Goal: Task Accomplishment & Management: Manage account settings

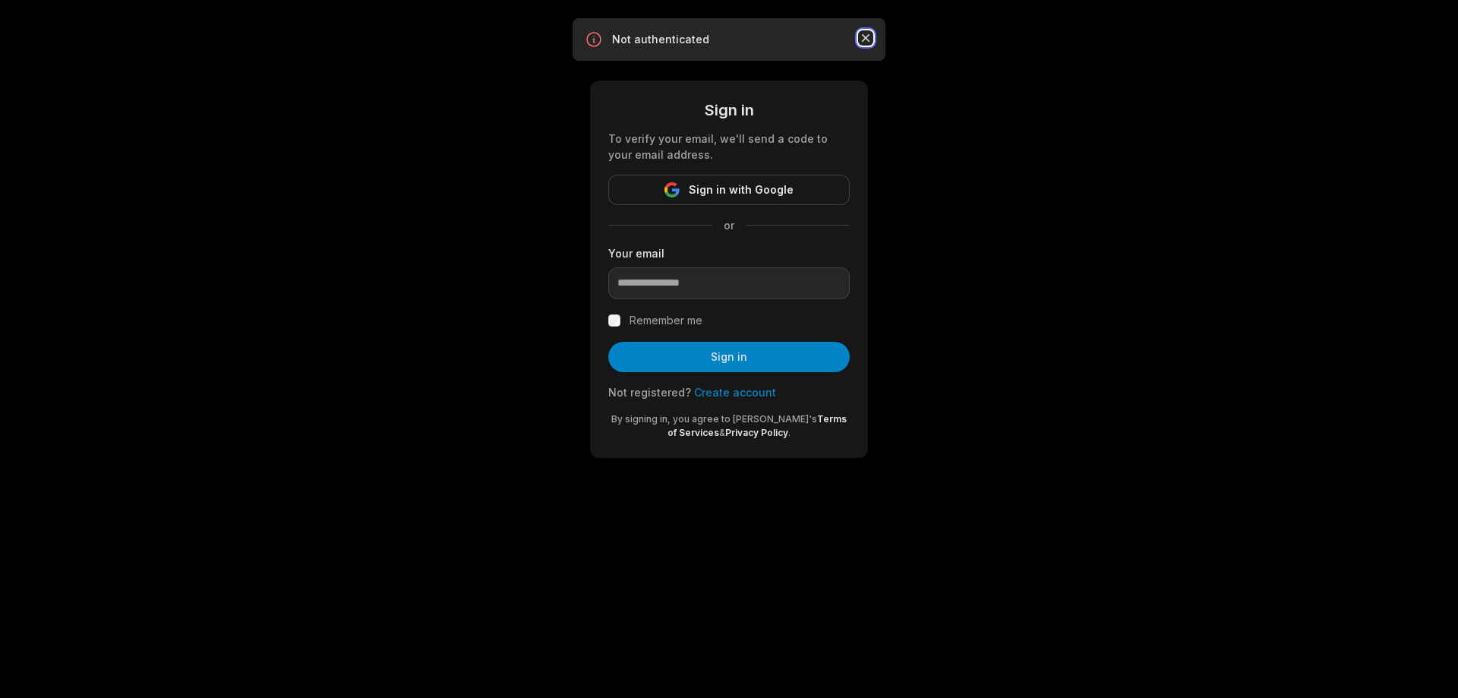
click at [863, 37] on icon "button" at bounding box center [865, 37] width 15 height 15
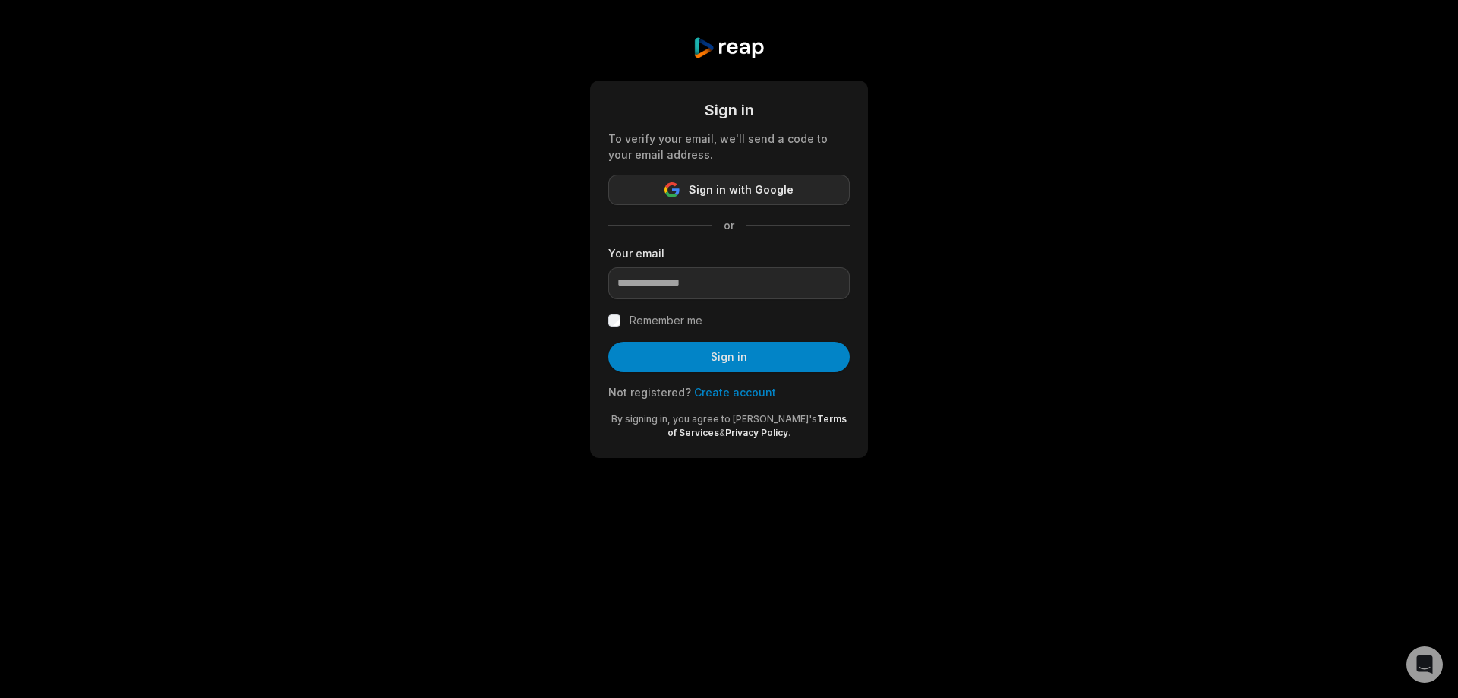
click at [721, 192] on span "Sign in with Google" at bounding box center [741, 190] width 105 height 18
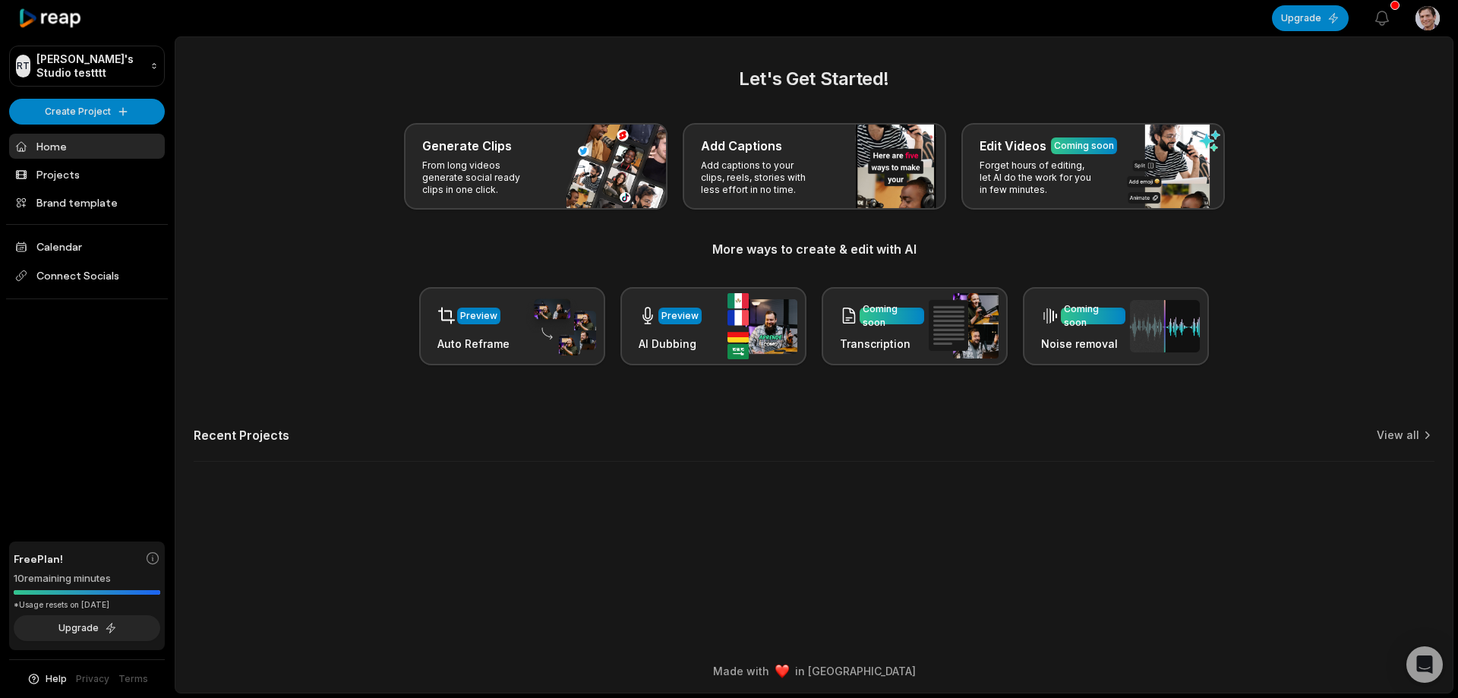
click at [1431, 20] on html "RT [PERSON_NAME]'s Studio testttt Create Project Home Projects Brand template C…" at bounding box center [729, 349] width 1458 height 698
click at [1340, 93] on span "Settings" at bounding box center [1350, 94] width 40 height 16
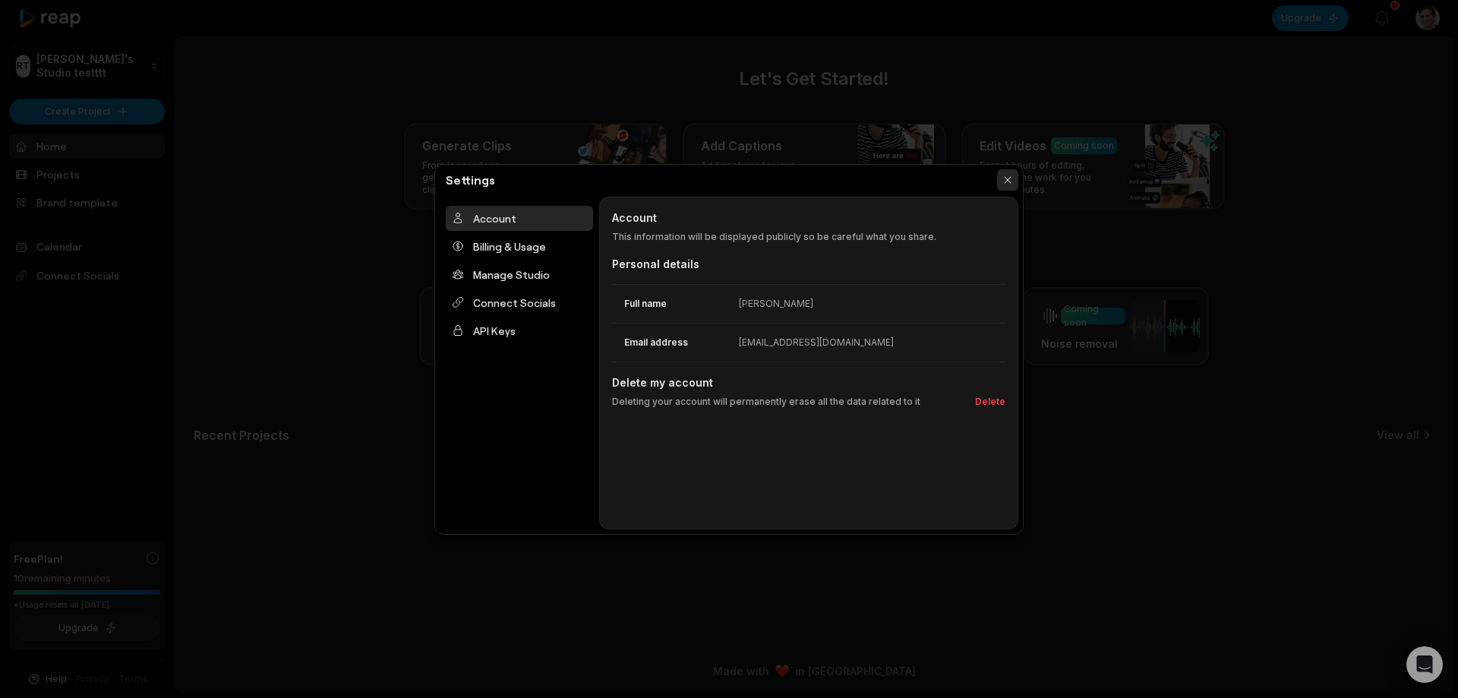
click at [1010, 180] on button "button" at bounding box center [1007, 179] width 21 height 21
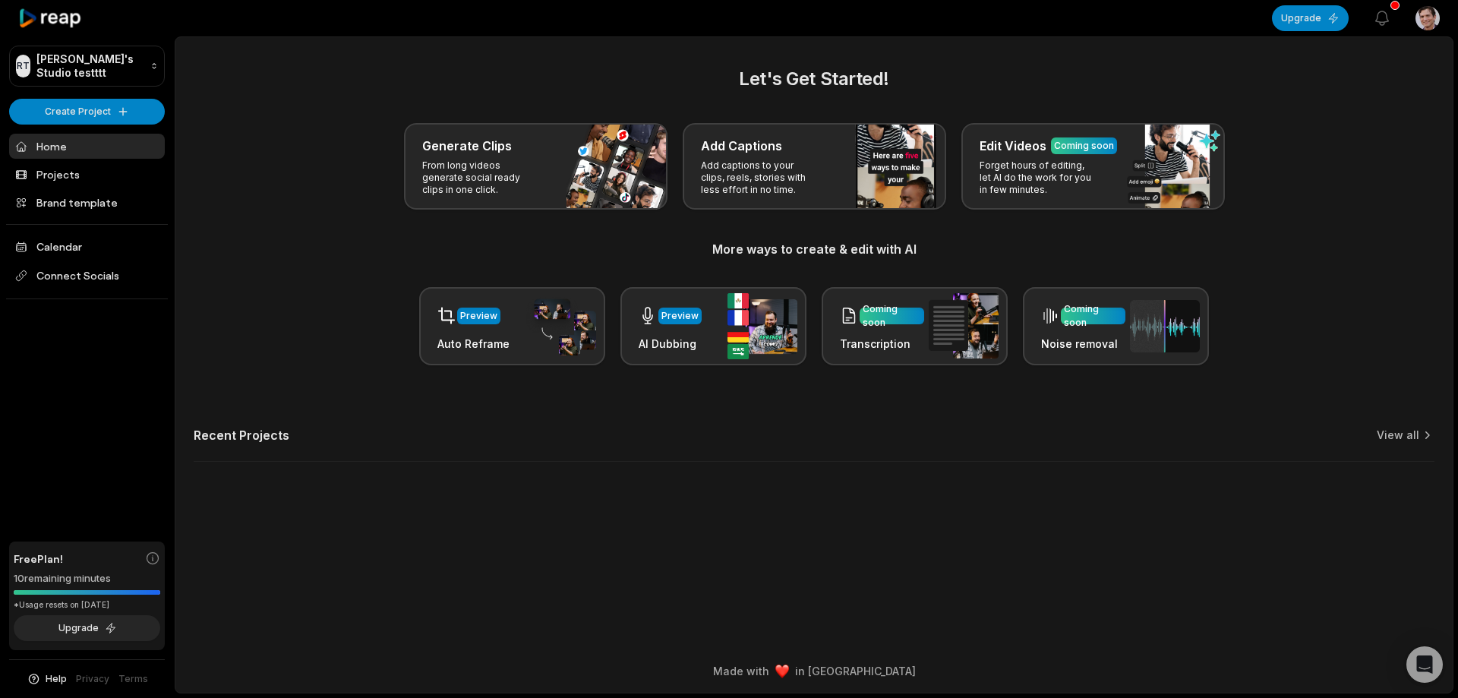
click at [1416, 18] on html "RT [PERSON_NAME]'s Studio testttt Create Project Home Projects Brand template C…" at bounding box center [729, 349] width 1458 height 698
click at [1351, 128] on span "Sign Out" at bounding box center [1351, 126] width 43 height 16
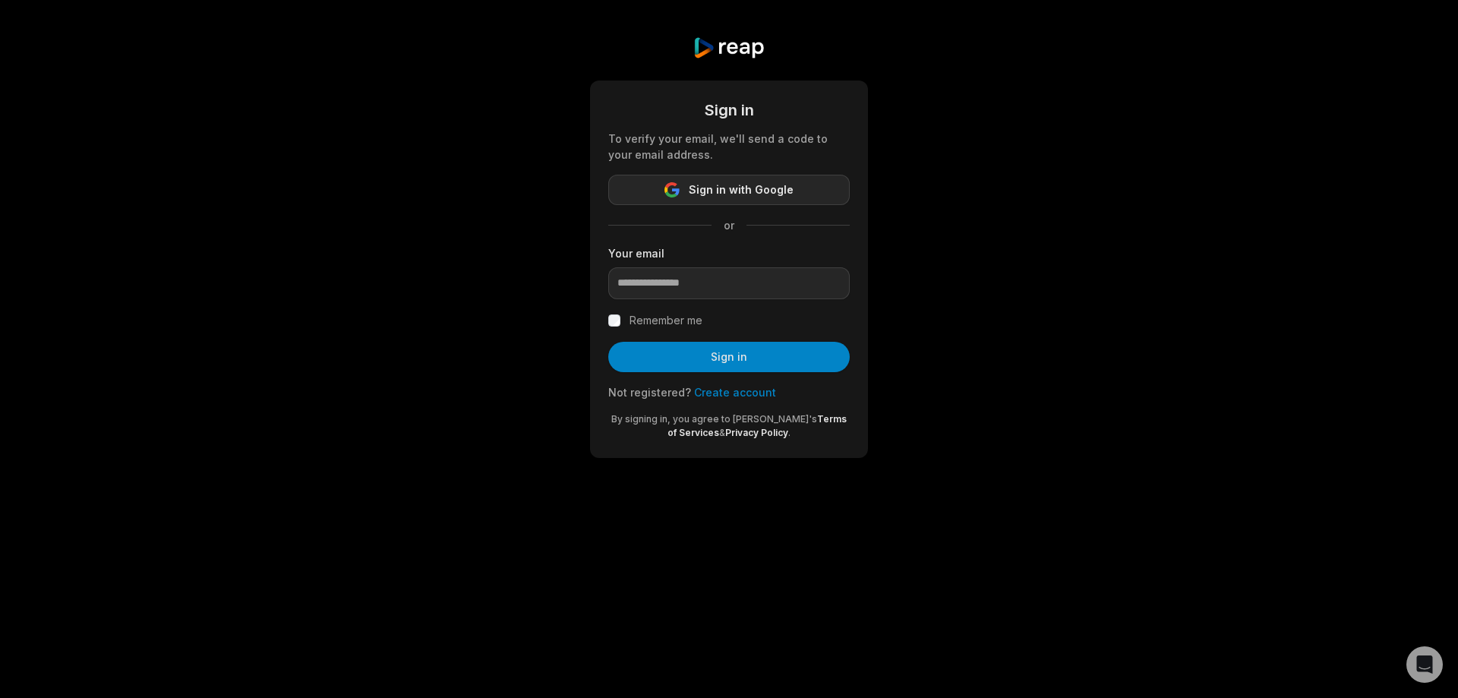
click at [705, 191] on span "Sign in with Google" at bounding box center [741, 190] width 105 height 18
